Goal: Task Accomplishment & Management: Manage account settings

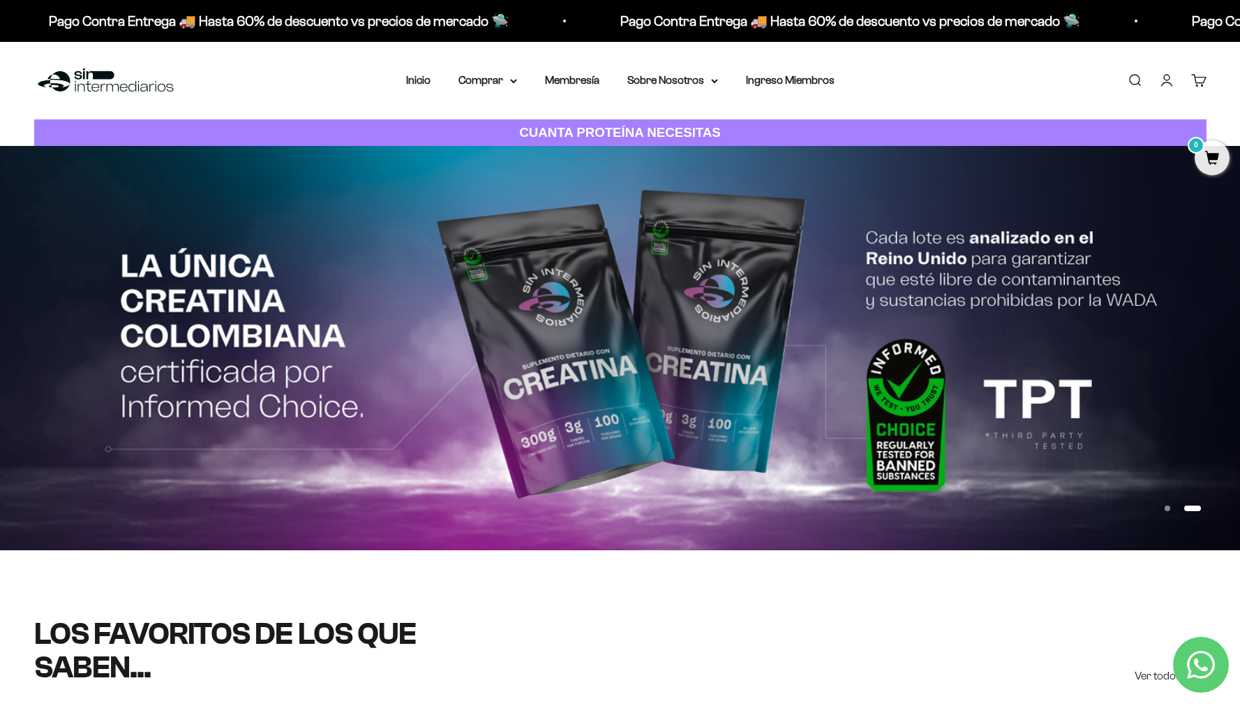
click at [1170, 74] on link "Iniciar sesión" at bounding box center [1166, 80] width 15 height 15
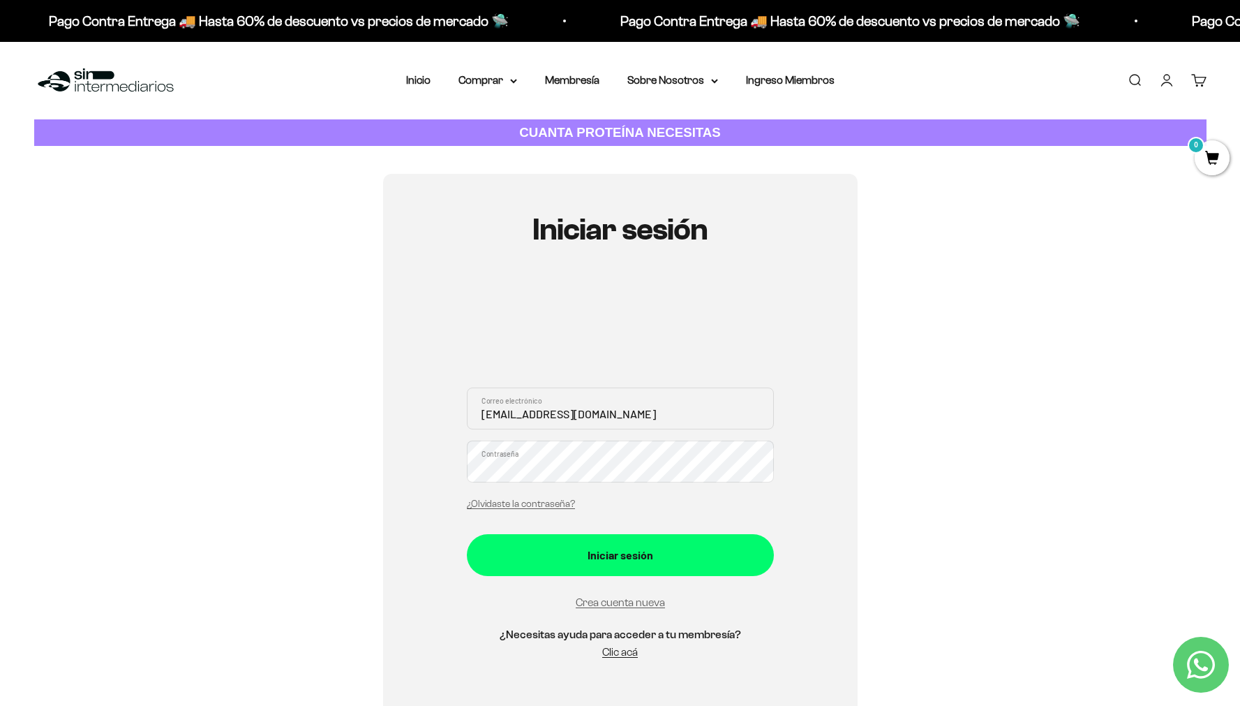
type input "angelpipe@gmail.com"
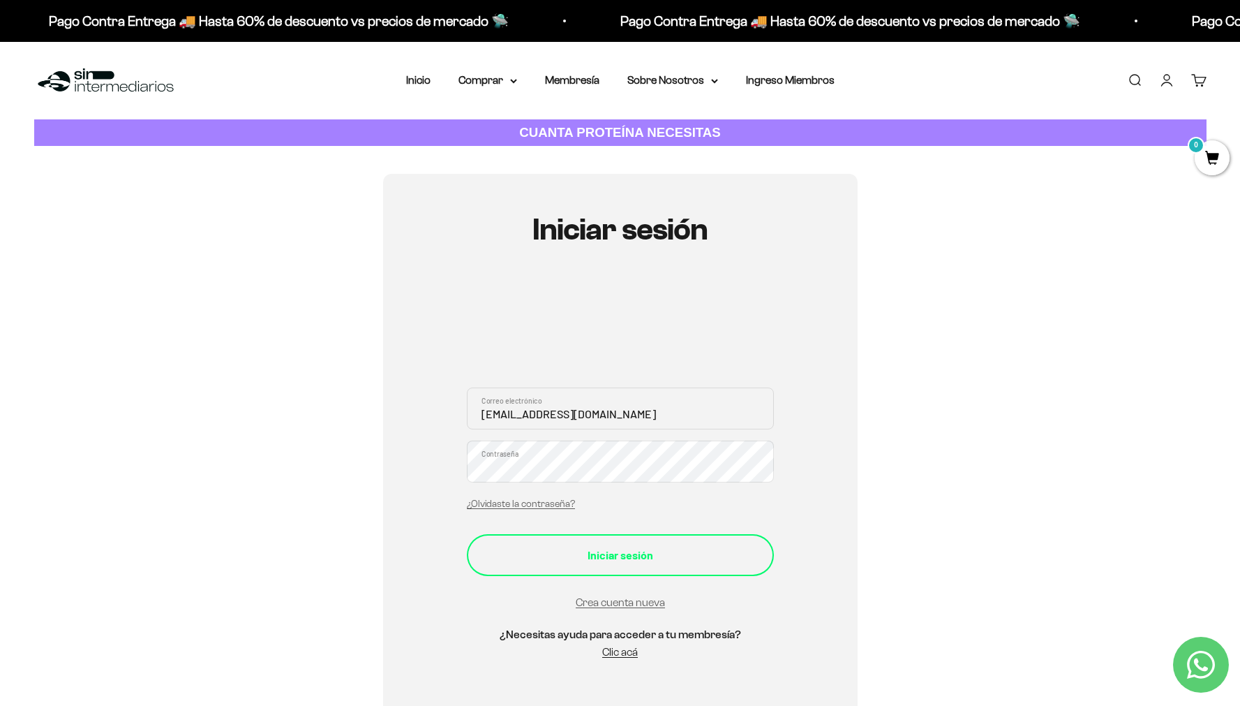
click at [560, 550] on div "Iniciar sesión" at bounding box center [620, 555] width 251 height 18
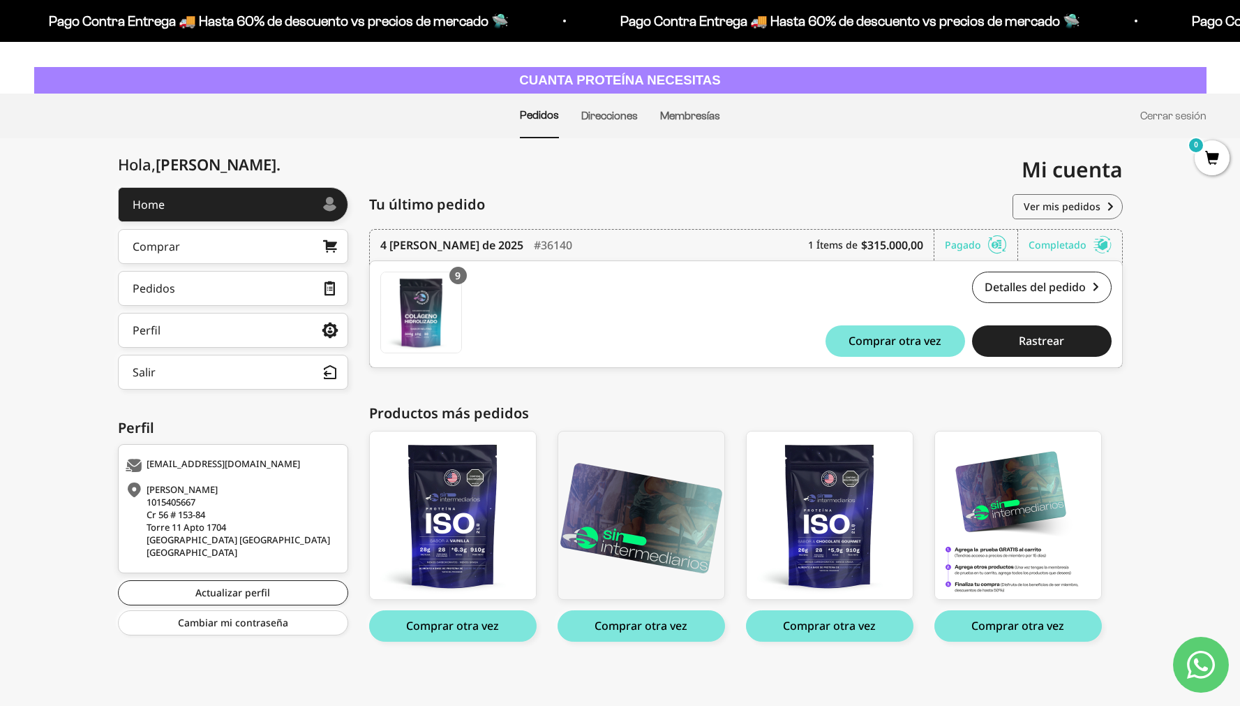
scroll to position [54, 0]
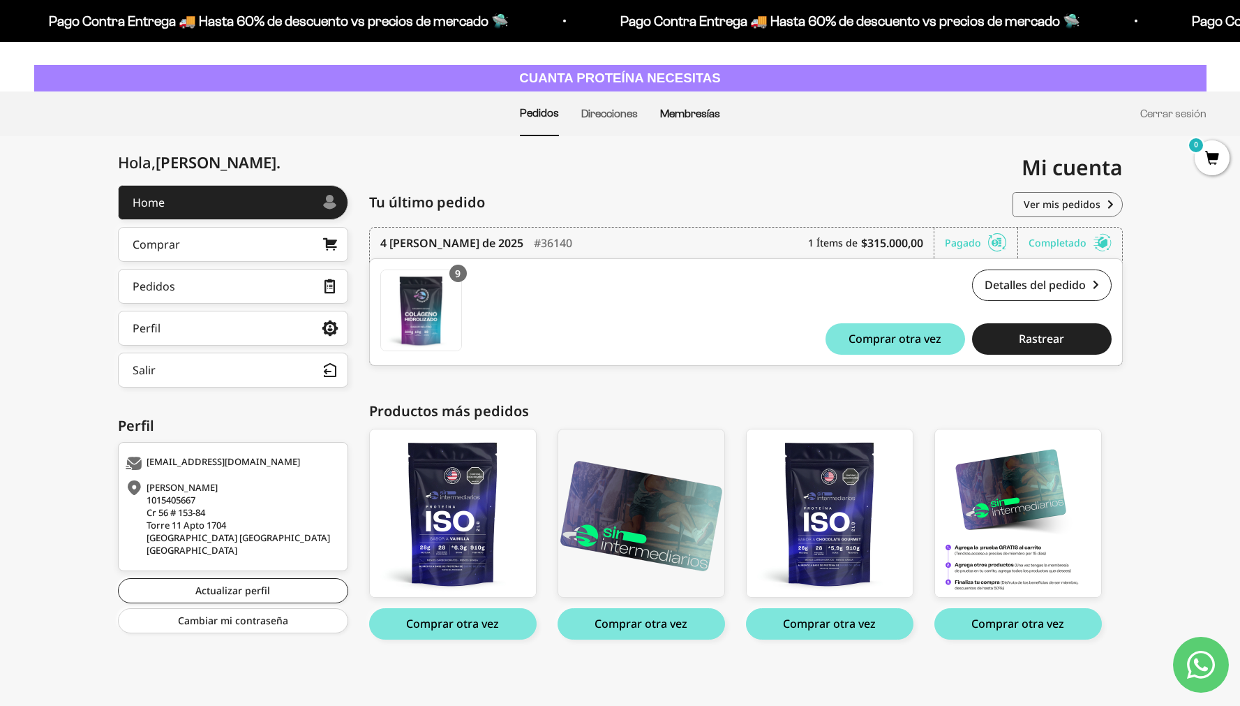
click at [704, 110] on link "Membresías" at bounding box center [690, 113] width 60 height 12
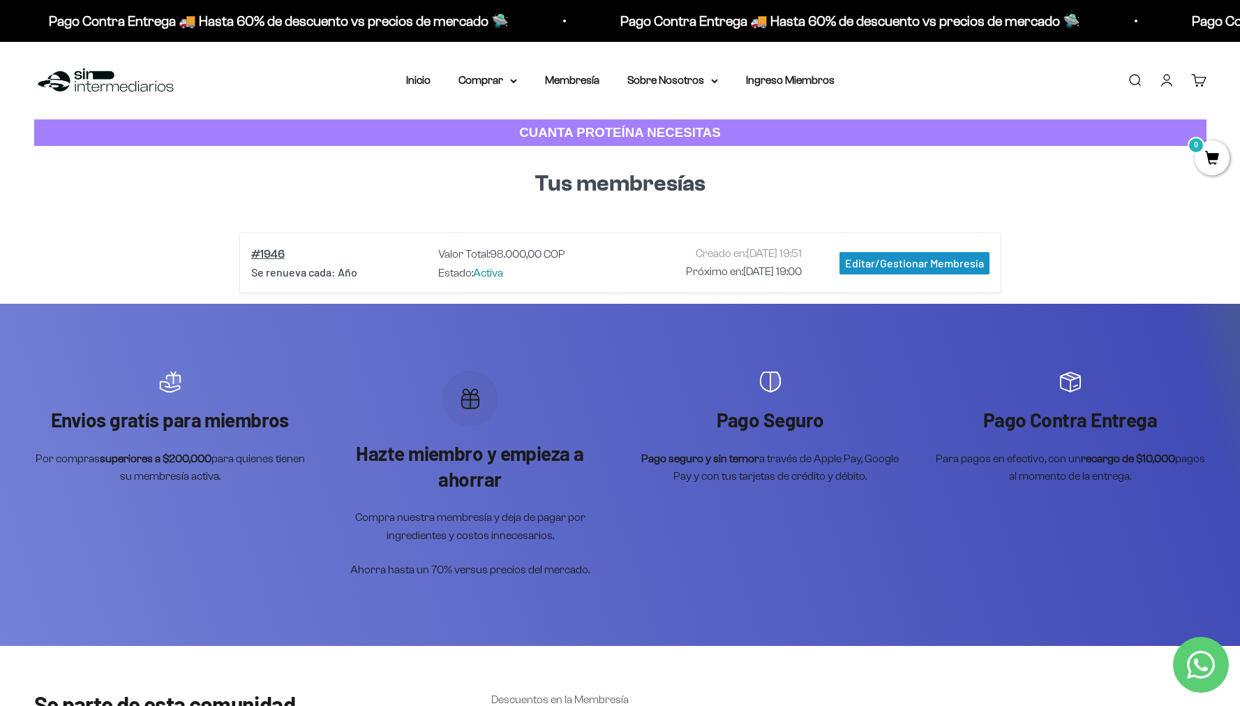
click at [849, 266] on div "Editar/Gestionar Membresía" at bounding box center [915, 263] width 150 height 22
click at [1163, 84] on link "Cuenta" at bounding box center [1166, 80] width 15 height 15
